Goal: Complete application form

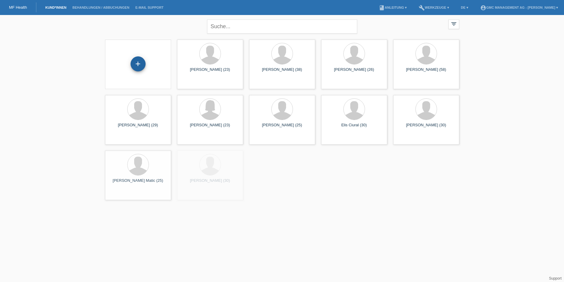
click at [137, 65] on div "+" at bounding box center [138, 63] width 15 height 15
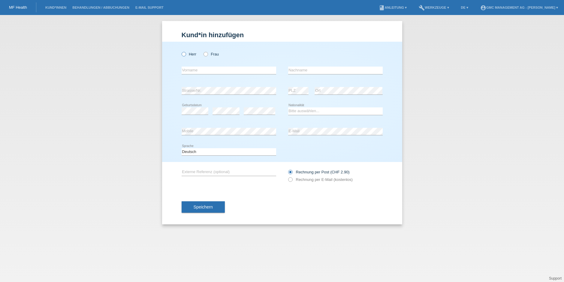
click at [180, 51] on icon at bounding box center [180, 51] width 0 height 0
click at [184, 54] on input "Herr" at bounding box center [184, 54] width 4 height 4
radio input "true"
click at [195, 71] on input "text" at bounding box center [229, 71] width 95 height 8
type input "Diren"
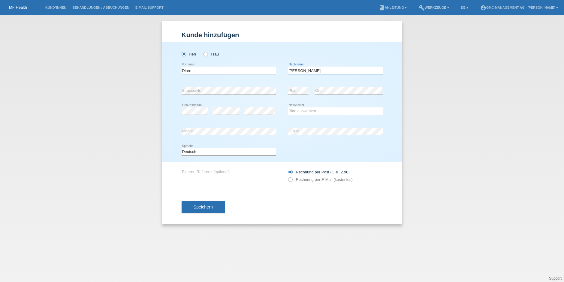
type input "[PERSON_NAME]"
click at [295, 115] on icon at bounding box center [335, 115] width 95 height 0
click at [296, 112] on select "Bitte auswählen... Schweiz Deutschland Liechtenstein Österreich ------------ Af…" at bounding box center [335, 110] width 95 height 7
select select "CH"
click at [287, 177] on icon at bounding box center [287, 177] width 0 height 0
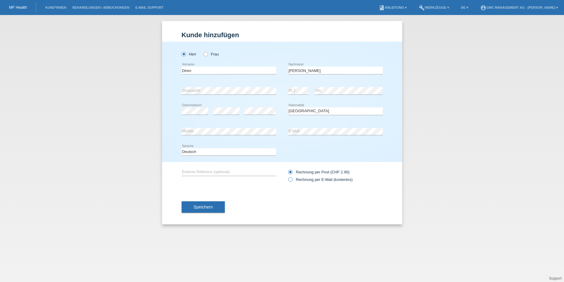
click at [292, 179] on input "Rechnung per E-Mail (kostenlos)" at bounding box center [290, 181] width 4 height 8
radio input "true"
click at [201, 207] on span "Speichern" at bounding box center [203, 207] width 19 height 5
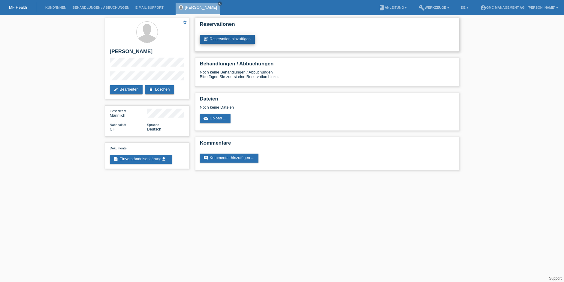
click at [218, 39] on link "post_add Reservation hinzufügen" at bounding box center [227, 39] width 55 height 9
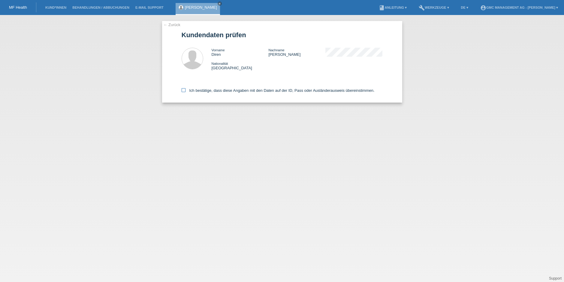
click at [183, 90] on icon at bounding box center [184, 90] width 4 height 4
click at [183, 90] on input "Ich bestätige, dass diese Angaben mit den Daten auf der ID, Pass oder Ausländer…" at bounding box center [184, 90] width 4 height 4
checkbox input "true"
